Goal: Information Seeking & Learning: Learn about a topic

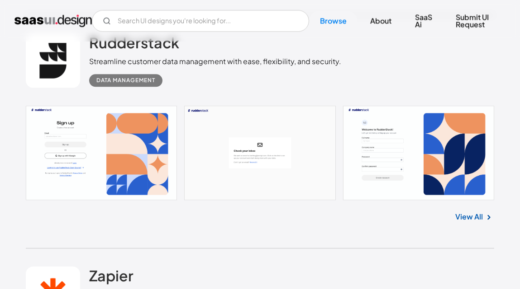
scroll to position [15182, 0]
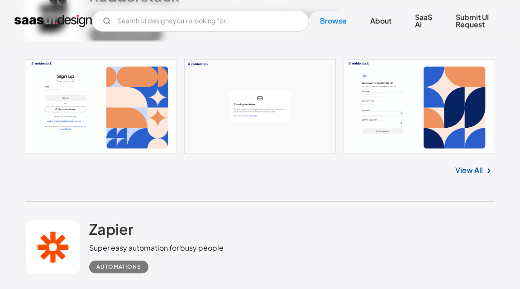
click at [450, 154] on div "View All" at bounding box center [260, 169] width 468 height 30
click at [462, 165] on link "View All" at bounding box center [469, 170] width 28 height 11
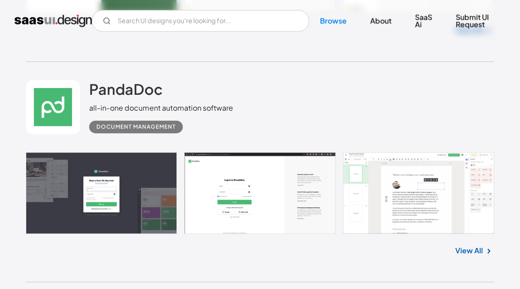
scroll to position [16291, 0]
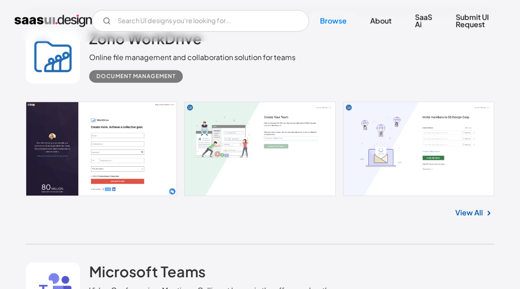
click at [459, 208] on link "View All" at bounding box center [469, 213] width 28 height 11
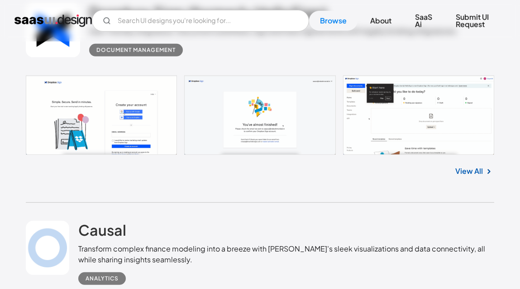
scroll to position [18174, 0]
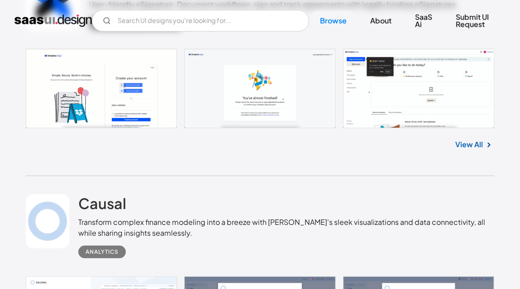
click at [129, 79] on link at bounding box center [260, 88] width 468 height 79
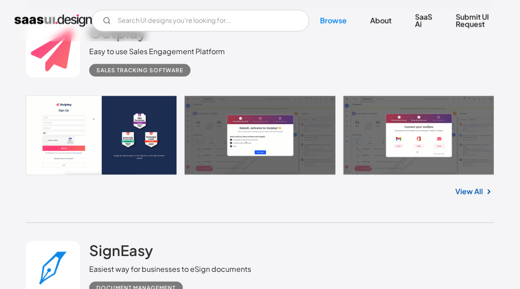
scroll to position [19731, 0]
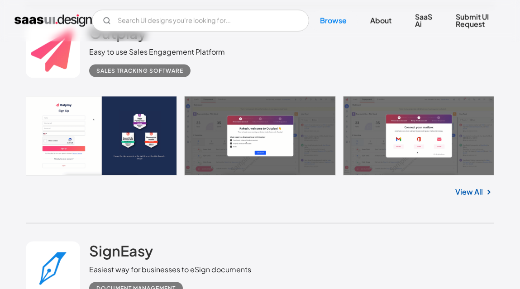
click at [149, 114] on link at bounding box center [260, 135] width 468 height 79
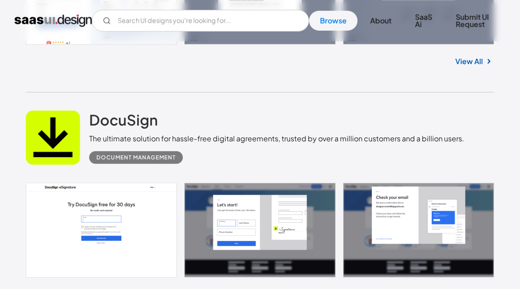
scroll to position [18275, 0]
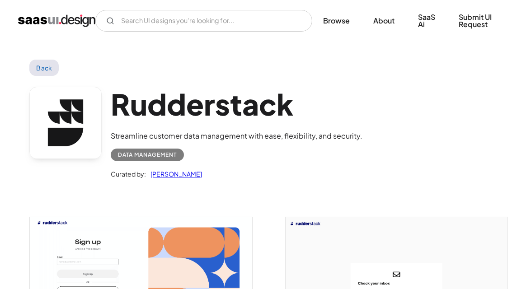
scroll to position [45, 0]
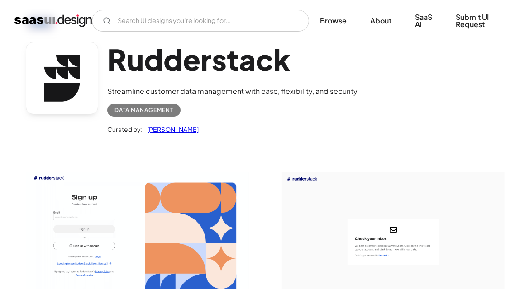
click at [76, 217] on img "open lightbox" at bounding box center [137, 242] width 222 height 139
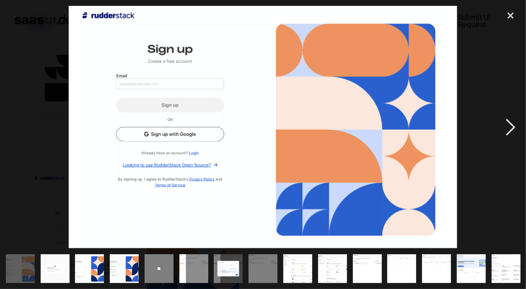
click at [511, 137] on div "next image" at bounding box center [511, 127] width 31 height 243
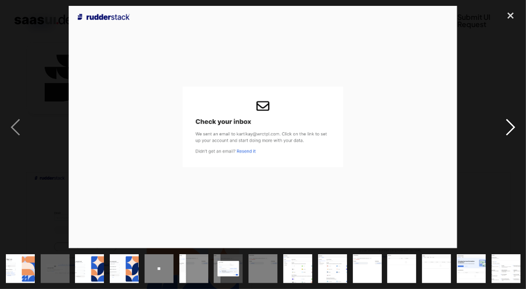
click at [511, 135] on div "next image" at bounding box center [511, 127] width 31 height 243
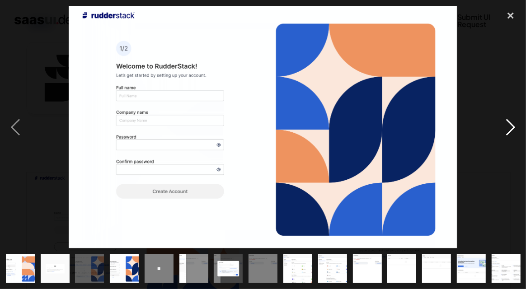
click at [510, 126] on div "next image" at bounding box center [511, 127] width 31 height 243
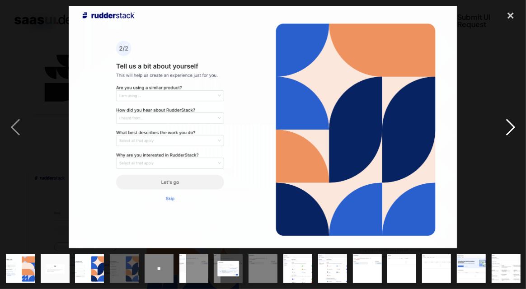
click at [510, 126] on div "next image" at bounding box center [511, 127] width 31 height 243
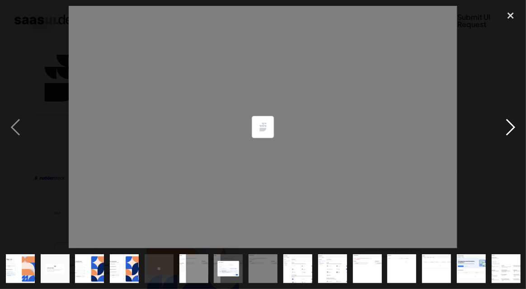
click at [510, 126] on div "next image" at bounding box center [511, 127] width 31 height 243
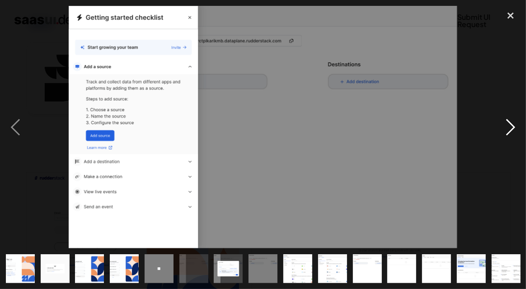
click at [510, 126] on div "next image" at bounding box center [511, 127] width 31 height 243
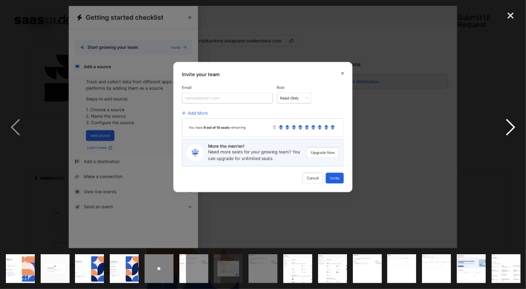
click at [510, 126] on div "next image" at bounding box center [511, 127] width 31 height 243
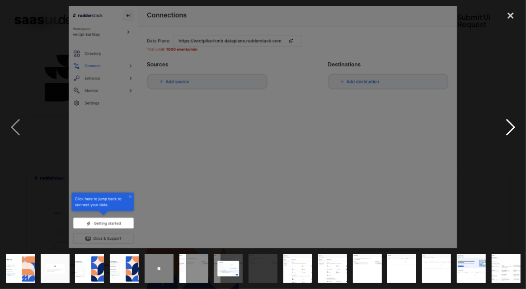
click at [510, 126] on div "next image" at bounding box center [511, 127] width 31 height 243
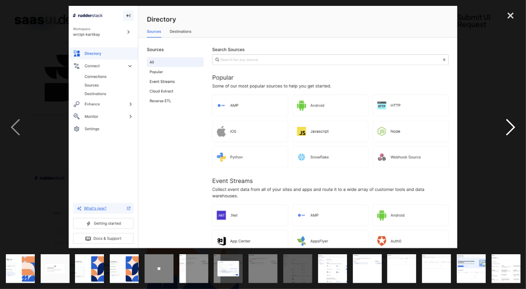
click at [519, 148] on div "next image" at bounding box center [511, 127] width 31 height 243
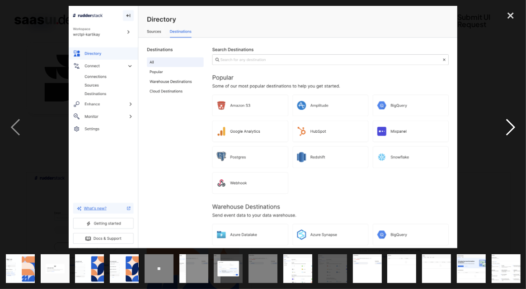
click at [513, 126] on div "next image" at bounding box center [511, 127] width 31 height 243
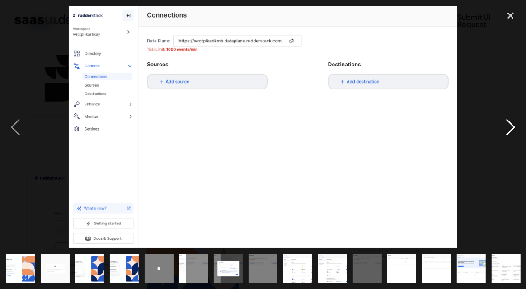
click at [512, 124] on div "next image" at bounding box center [511, 127] width 31 height 243
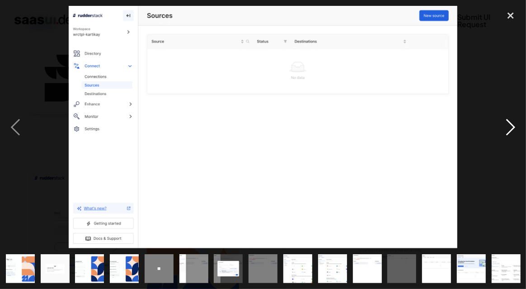
click at [513, 123] on div "next image" at bounding box center [511, 127] width 31 height 243
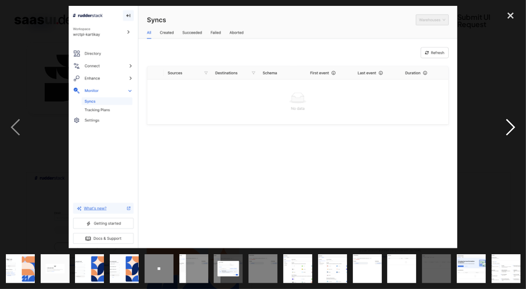
click at [513, 123] on div "next image" at bounding box center [511, 127] width 31 height 243
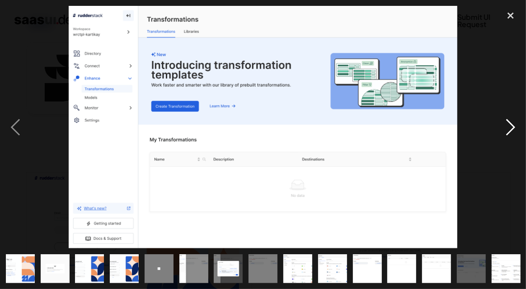
click at [513, 123] on div "next image" at bounding box center [511, 127] width 31 height 243
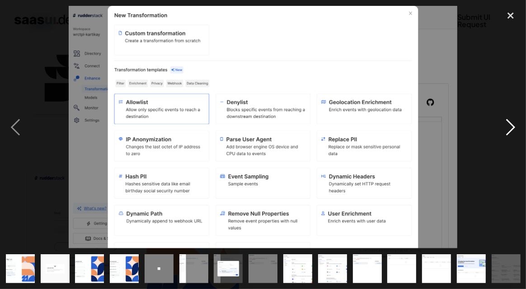
click at [513, 123] on div "next image" at bounding box center [511, 127] width 31 height 243
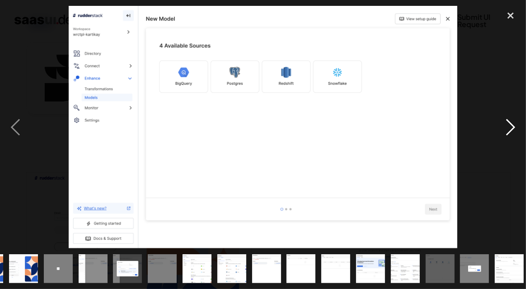
click at [513, 123] on div "next image" at bounding box center [511, 127] width 31 height 243
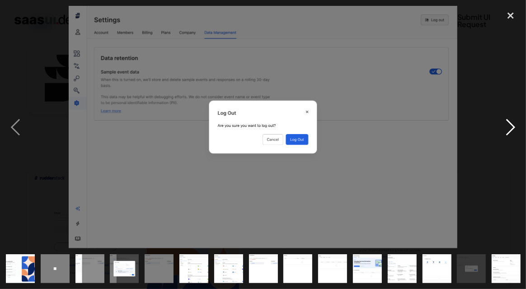
click at [513, 123] on div "next image" at bounding box center [511, 127] width 31 height 243
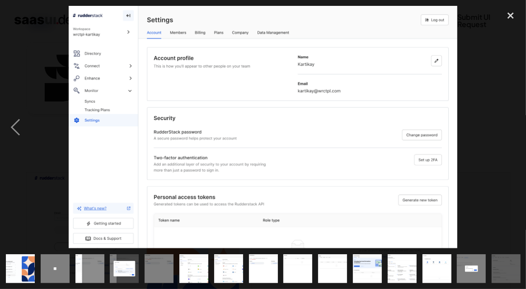
click at [513, 123] on div "next image" at bounding box center [511, 127] width 31 height 243
click at [516, 15] on div "close lightbox" at bounding box center [511, 16] width 31 height 20
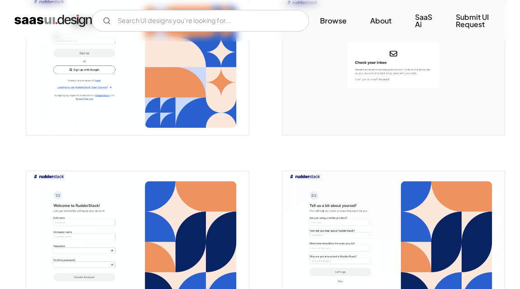
scroll to position [247, 0]
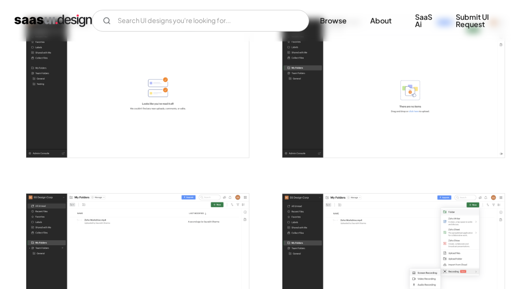
scroll to position [720, 0]
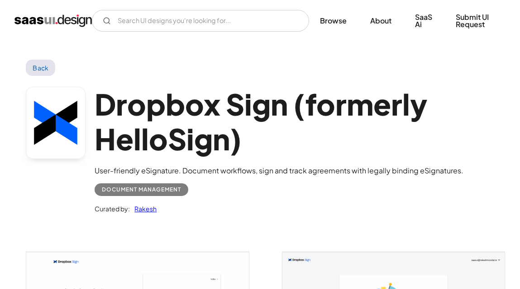
scroll to position [135, 0]
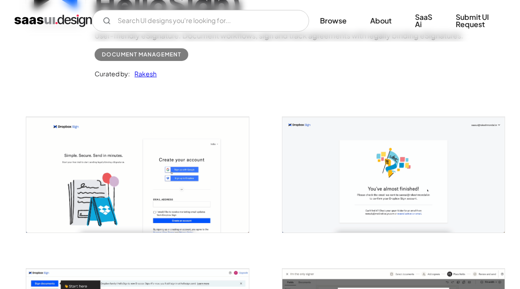
click at [184, 150] on img "open lightbox" at bounding box center [137, 175] width 222 height 116
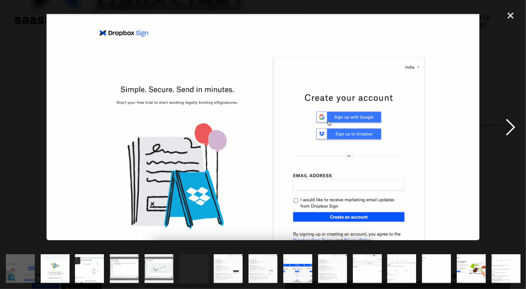
click at [510, 127] on div "next image" at bounding box center [511, 127] width 31 height 243
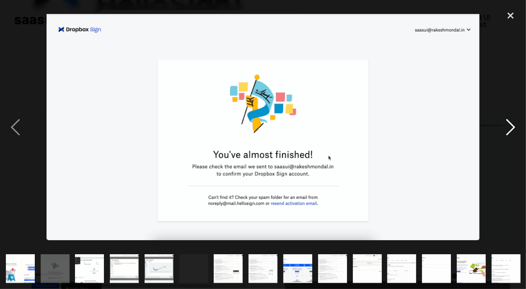
click at [509, 127] on div "next image" at bounding box center [511, 127] width 31 height 243
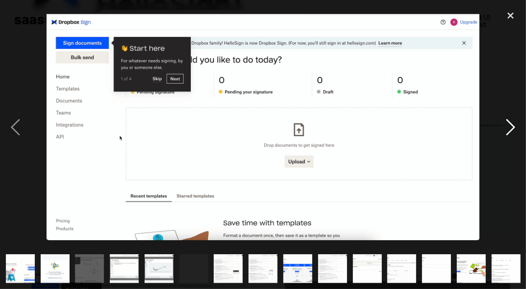
click at [508, 127] on div "next image" at bounding box center [511, 127] width 31 height 243
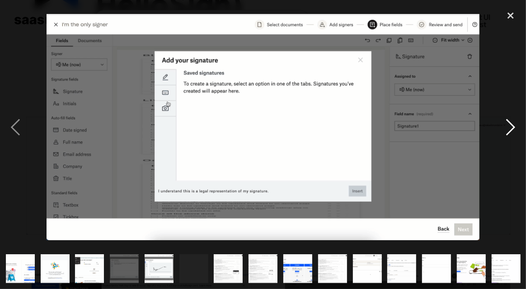
click at [508, 127] on div "next image" at bounding box center [511, 127] width 31 height 243
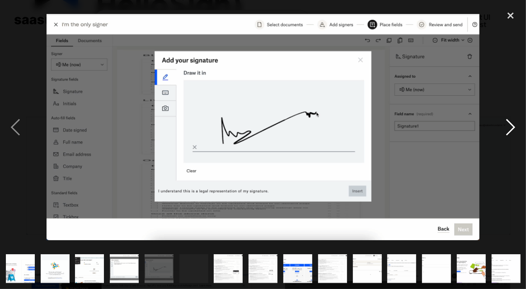
click at [508, 127] on div "next image" at bounding box center [511, 127] width 31 height 243
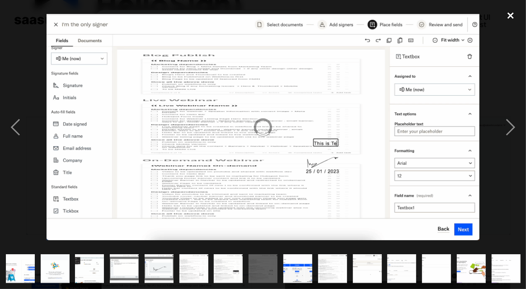
click at [506, 20] on div "close lightbox" at bounding box center [511, 16] width 31 height 20
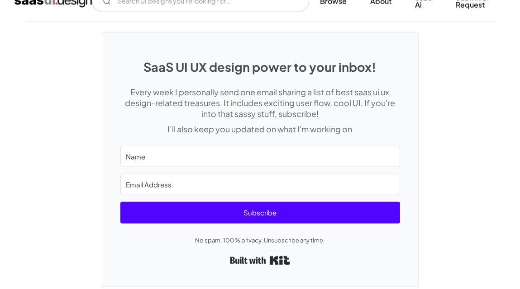
scroll to position [1926, 0]
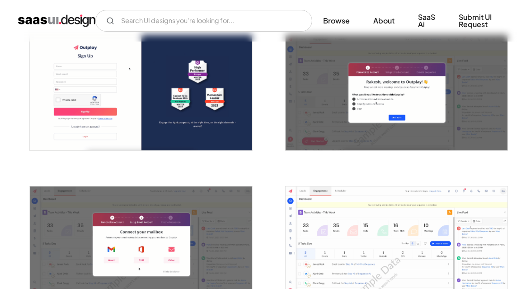
scroll to position [226, 0]
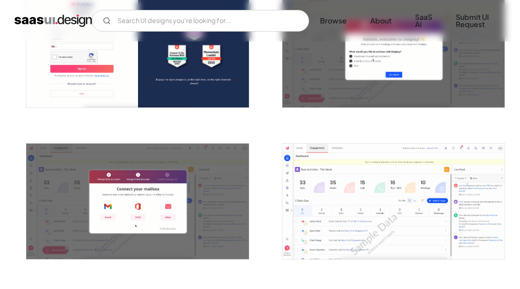
click at [181, 112] on div at bounding box center [132, 44] width 234 height 152
click at [216, 95] on img "open lightbox" at bounding box center [137, 50] width 222 height 116
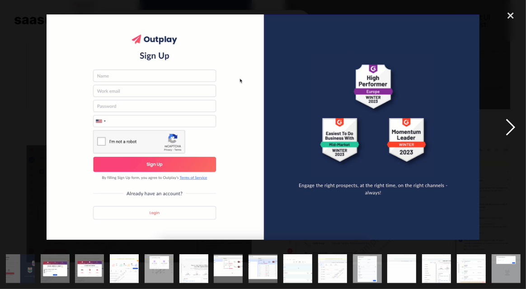
click at [507, 127] on div "next image" at bounding box center [511, 127] width 31 height 243
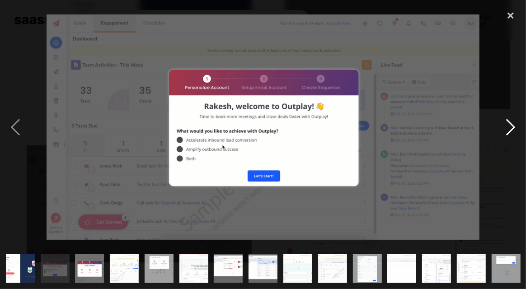
click at [510, 128] on div "next image" at bounding box center [511, 127] width 31 height 243
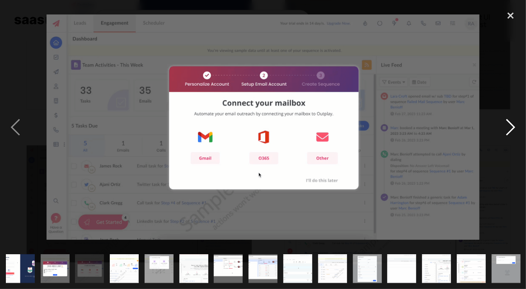
click at [510, 128] on div "next image" at bounding box center [511, 127] width 31 height 243
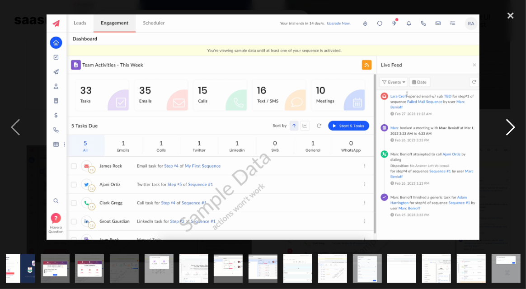
click at [510, 128] on div "next image" at bounding box center [511, 127] width 31 height 243
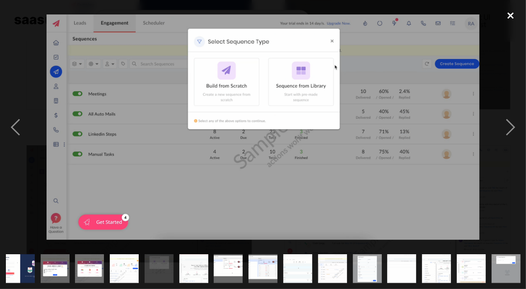
click at [514, 12] on div "close lightbox" at bounding box center [511, 16] width 31 height 20
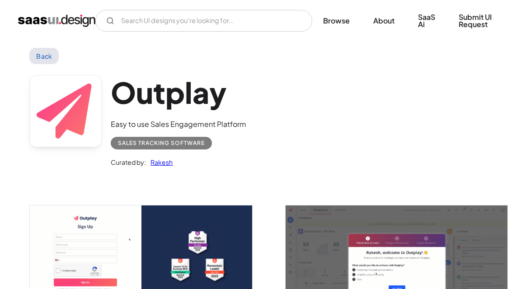
scroll to position [0, 0]
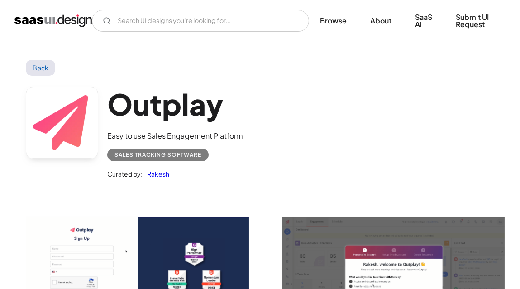
click at [117, 246] on img "open lightbox" at bounding box center [137, 276] width 222 height 116
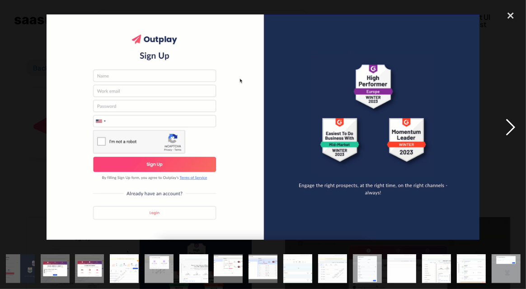
click at [512, 121] on div "next image" at bounding box center [511, 127] width 31 height 243
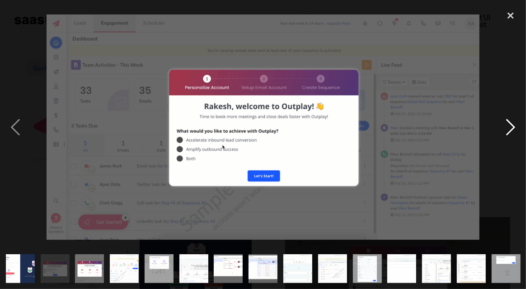
click at [519, 134] on div "next image" at bounding box center [511, 127] width 31 height 243
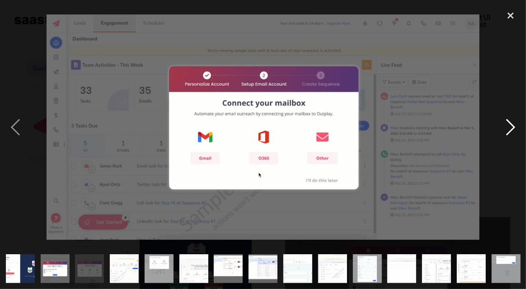
click at [512, 128] on div "next image" at bounding box center [511, 127] width 31 height 243
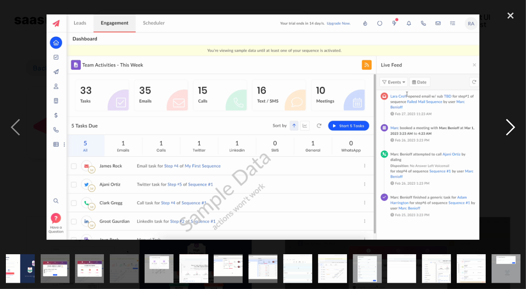
click at [512, 128] on div "next image" at bounding box center [511, 127] width 31 height 243
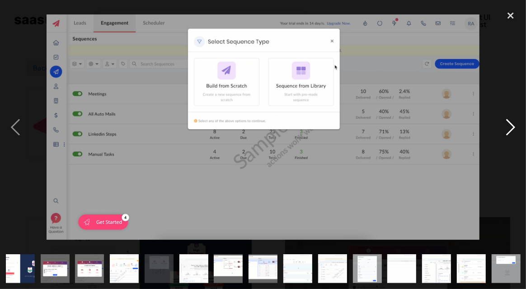
click at [512, 129] on div "next image" at bounding box center [511, 127] width 31 height 243
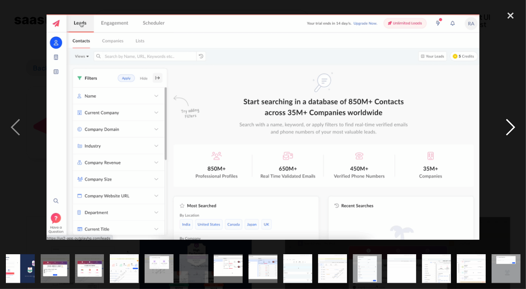
click at [512, 129] on div "next image" at bounding box center [511, 127] width 31 height 243
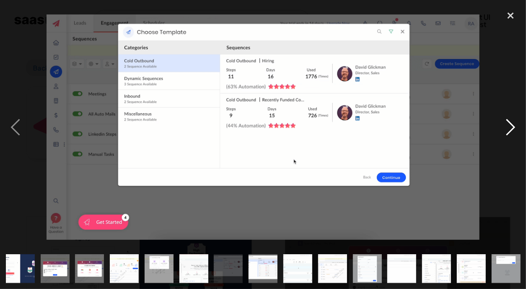
click at [511, 129] on div "next image" at bounding box center [511, 127] width 31 height 243
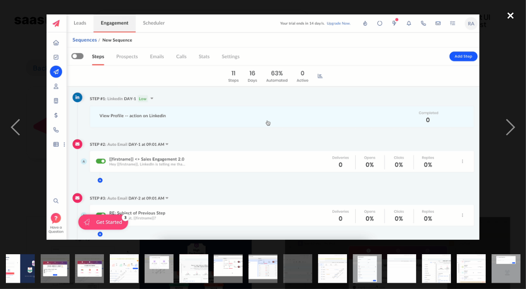
click at [514, 17] on div "close lightbox" at bounding box center [511, 16] width 31 height 20
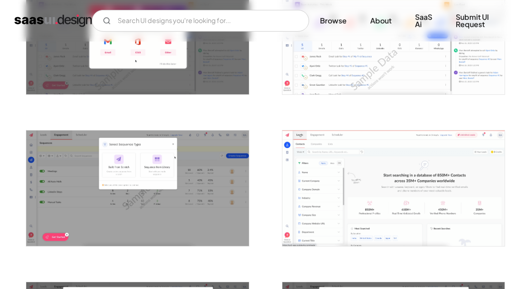
scroll to position [405, 0]
